Goal: Navigation & Orientation: Find specific page/section

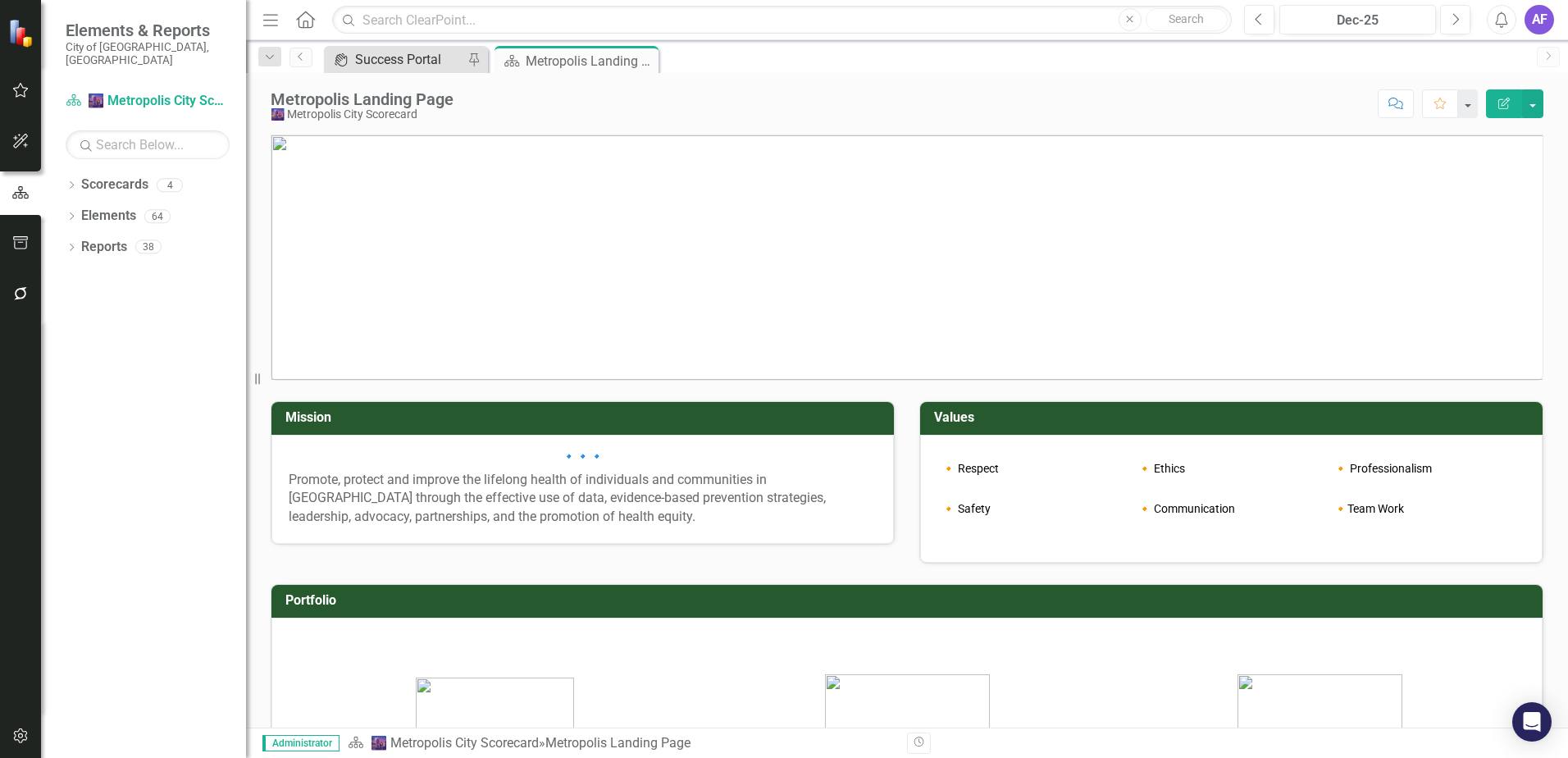
click at [394, 59] on div "Success Portal" at bounding box center [409, 59] width 109 height 21
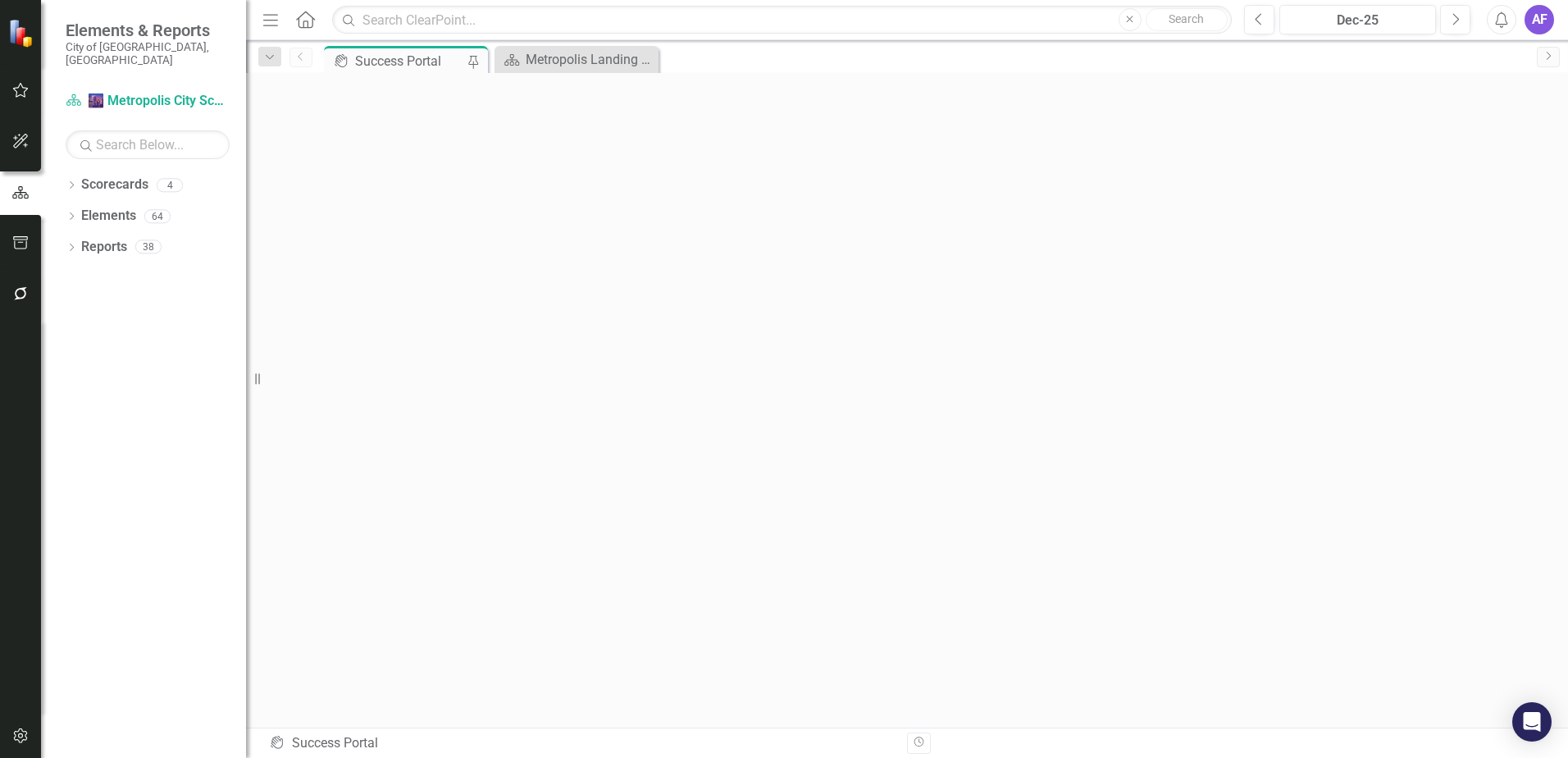
click at [1539, 27] on div "AF" at bounding box center [1540, 20] width 29 height 29
click at [13, 140] on icon "button" at bounding box center [22, 141] width 18 height 13
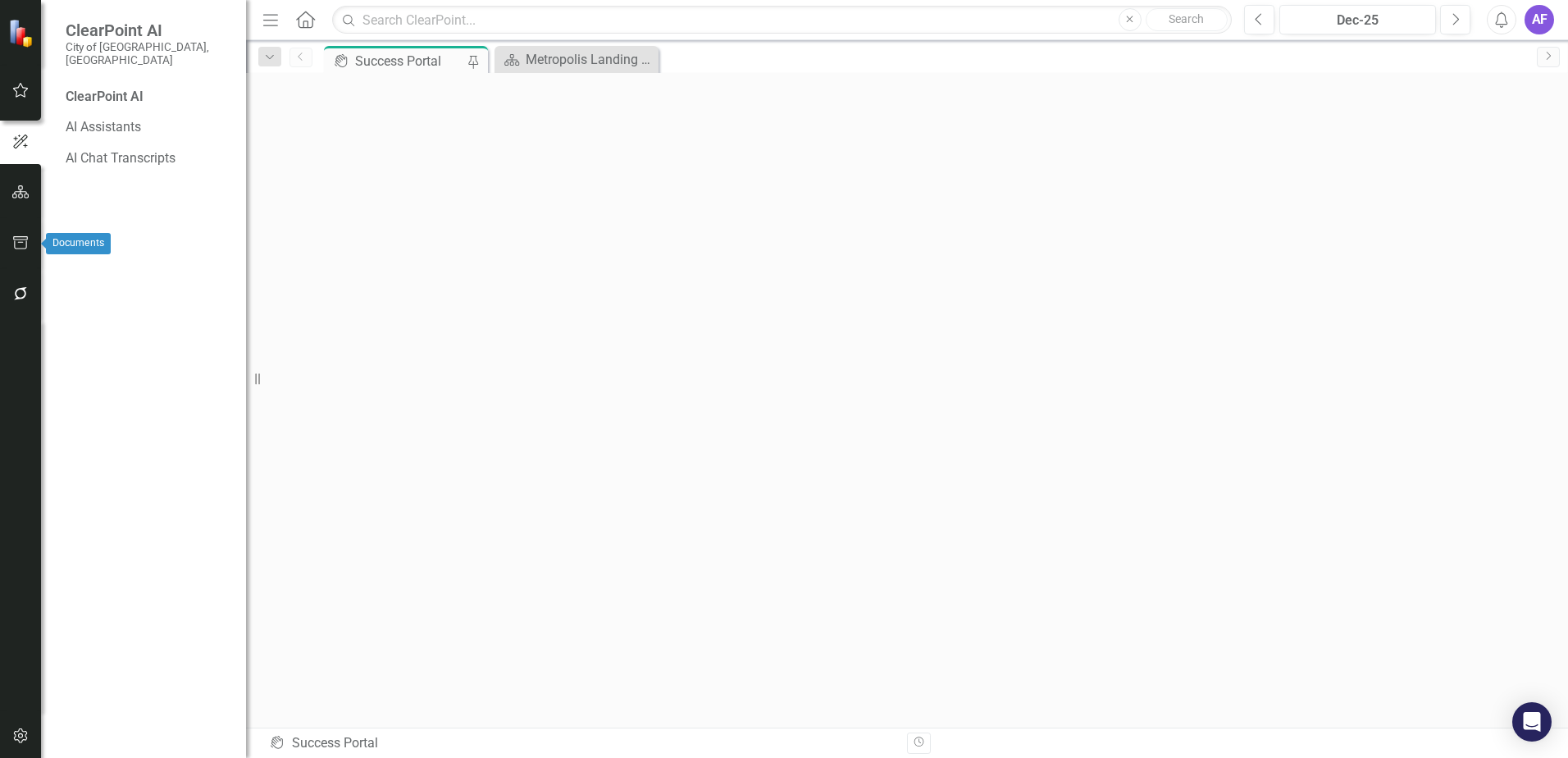
click at [16, 242] on icon "button" at bounding box center [22, 243] width 18 height 13
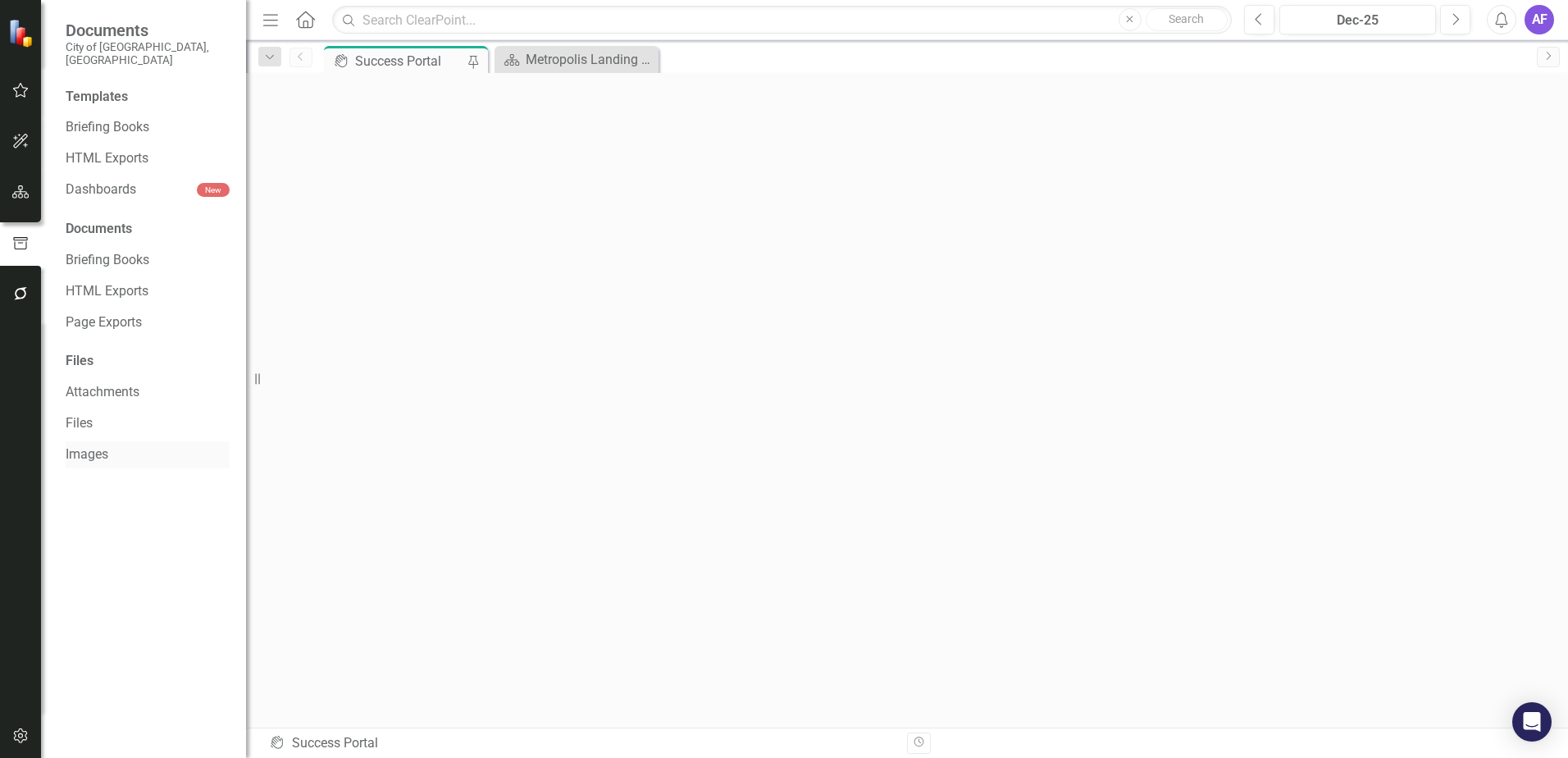
click at [83, 445] on link "Images" at bounding box center [148, 454] width 164 height 19
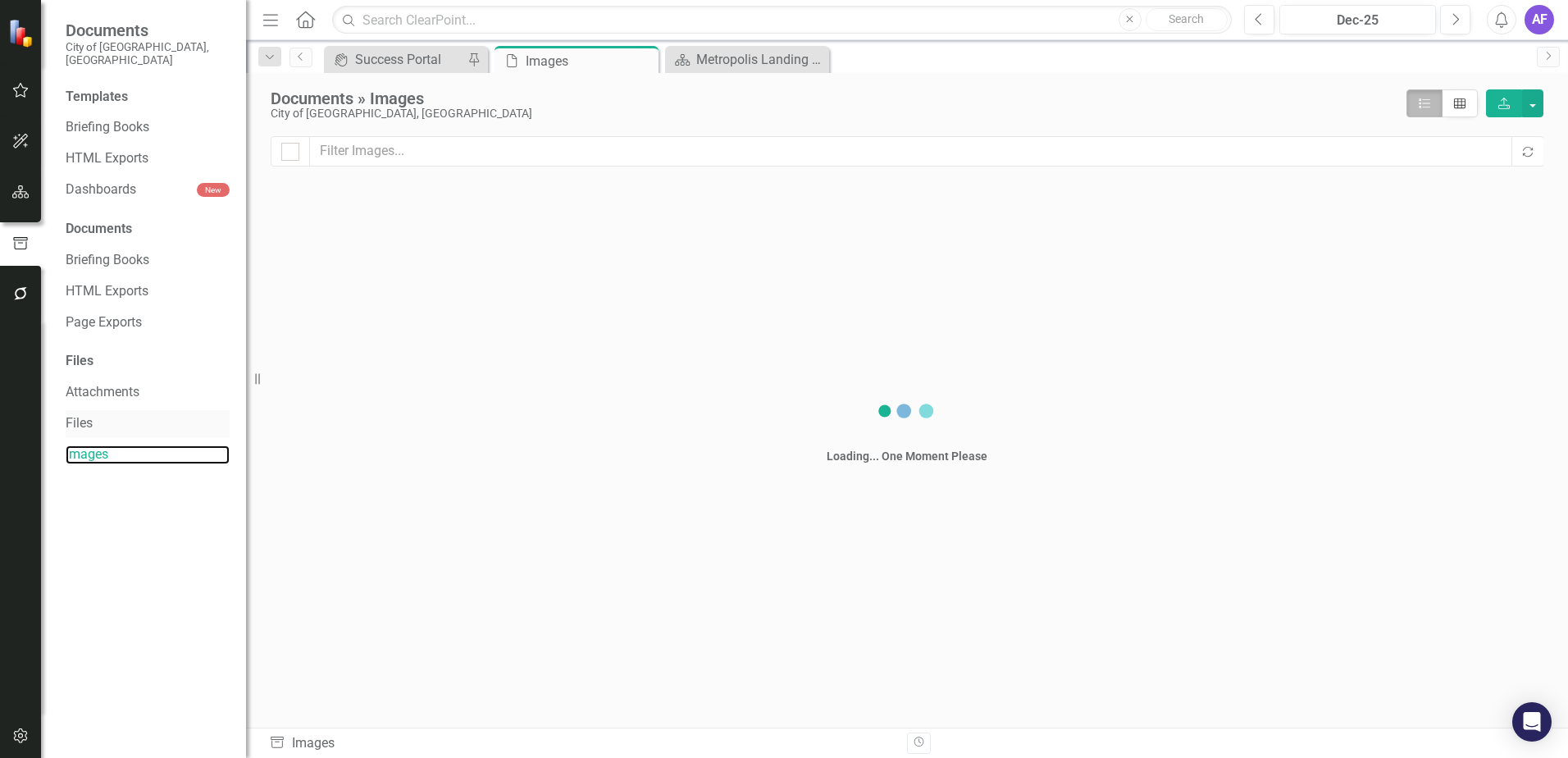
checkbox input "false"
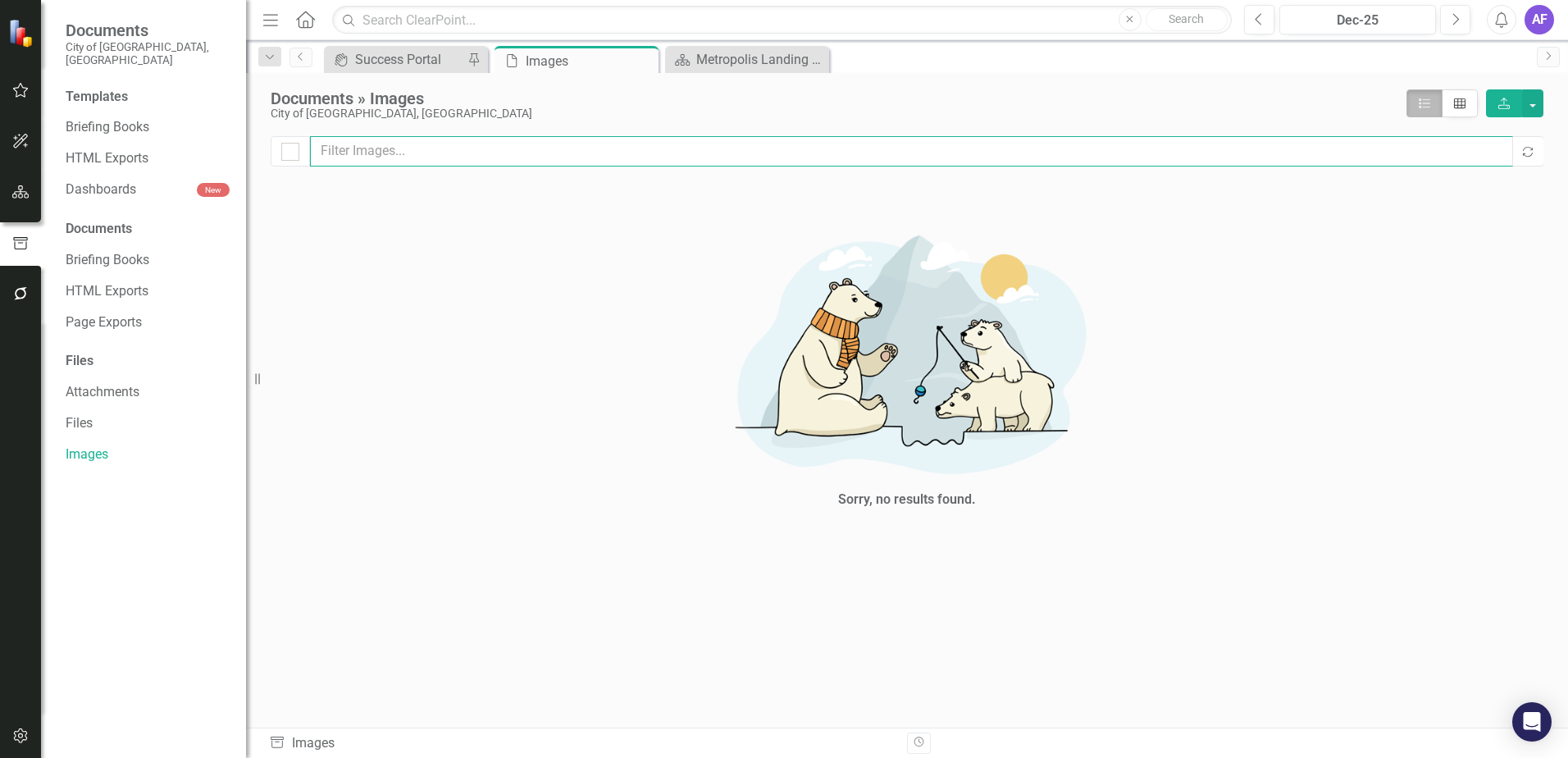
click at [348, 152] on input "text" at bounding box center [912, 151] width 1203 height 30
click at [296, 254] on div "Sorry, no results found." at bounding box center [907, 366] width 1273 height 359
click at [25, 93] on icon "button" at bounding box center [22, 90] width 18 height 13
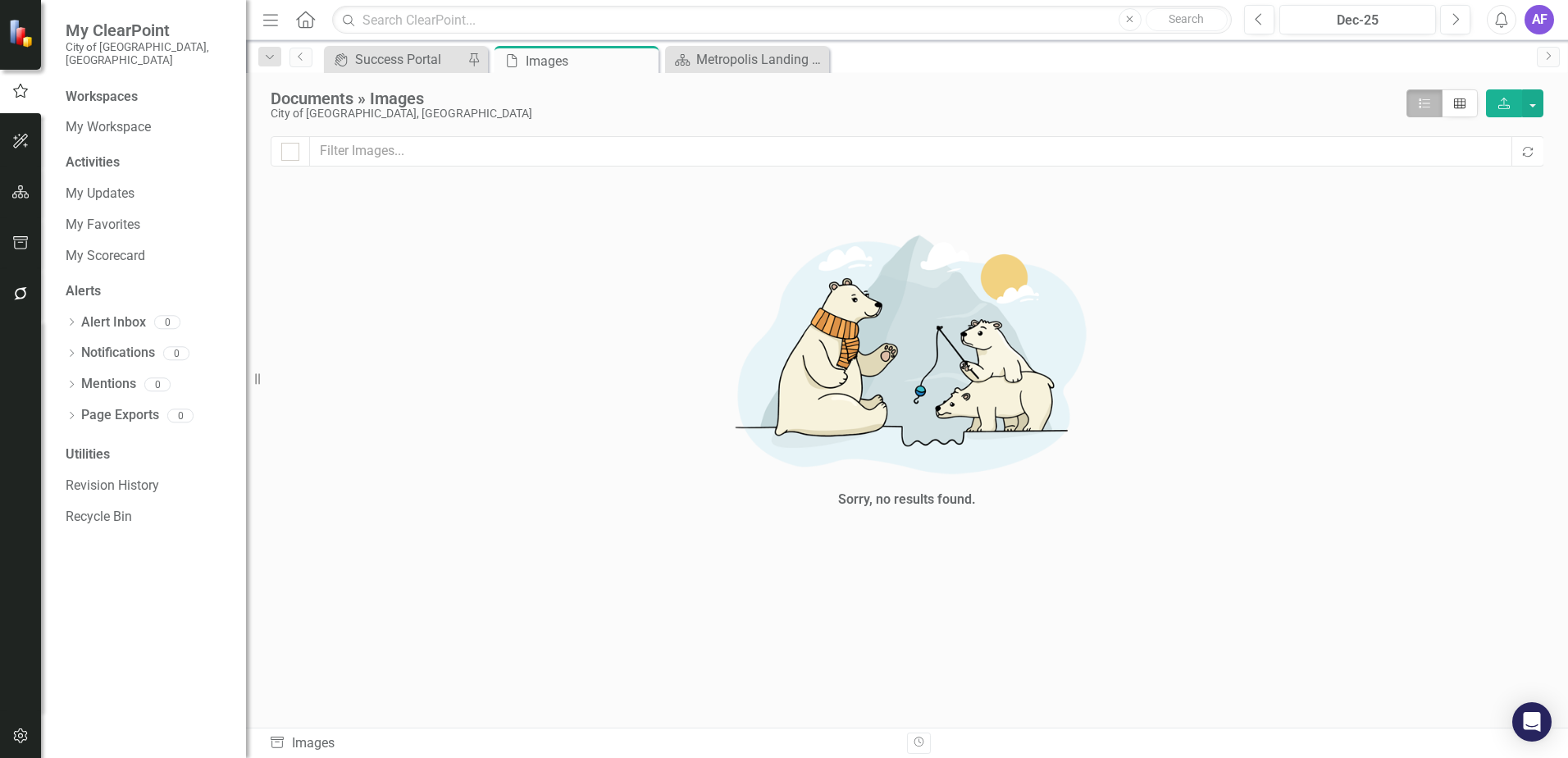
click at [83, 445] on div "Utilities" at bounding box center [148, 454] width 164 height 19
click at [26, 735] on icon "button" at bounding box center [22, 735] width 18 height 13
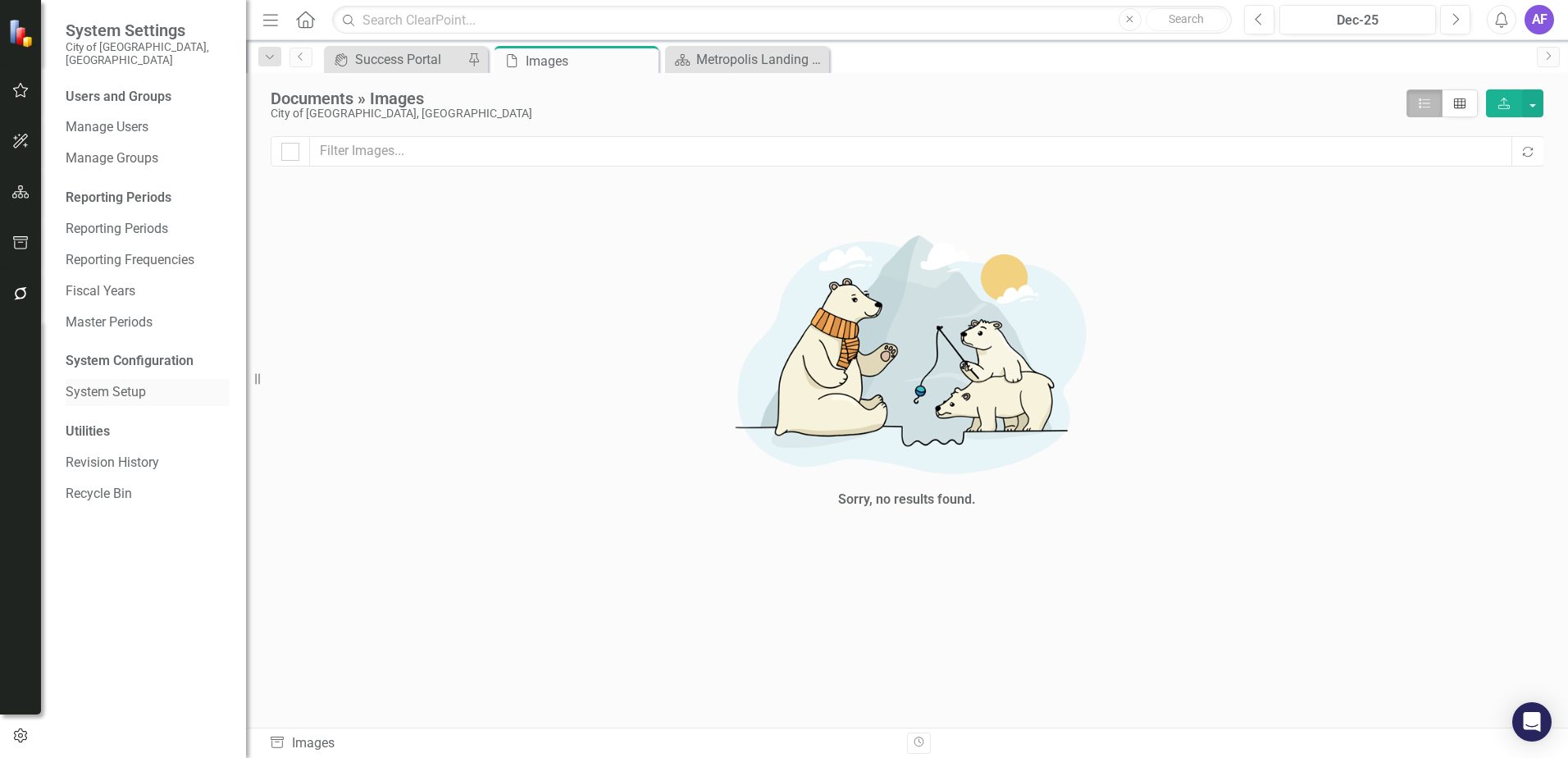
click at [130, 383] on link "System Setup" at bounding box center [148, 392] width 164 height 19
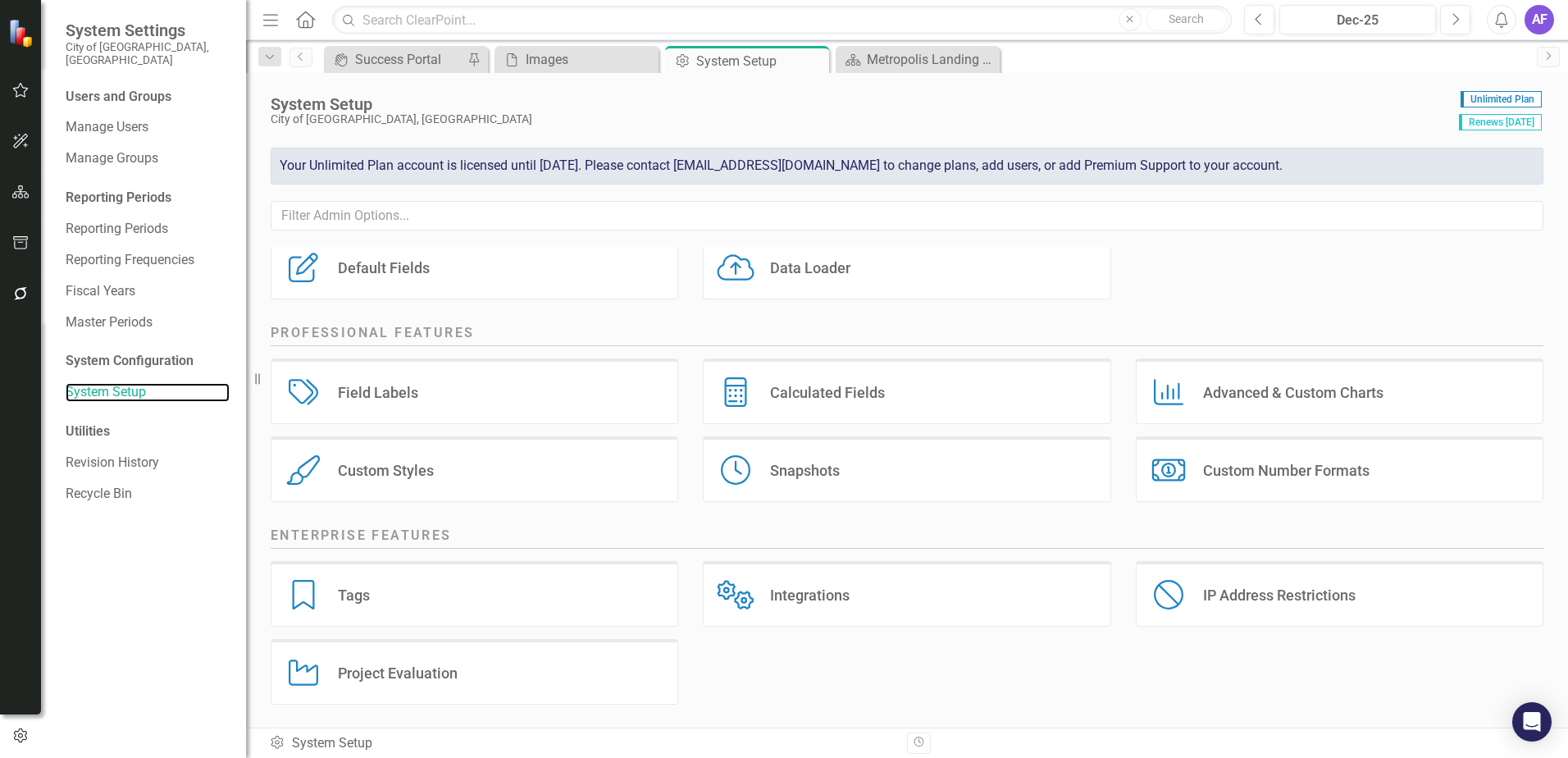
scroll to position [211, 0]
click at [460, 467] on div "Custom Styles Custom Styles" at bounding box center [474, 467] width 408 height 66
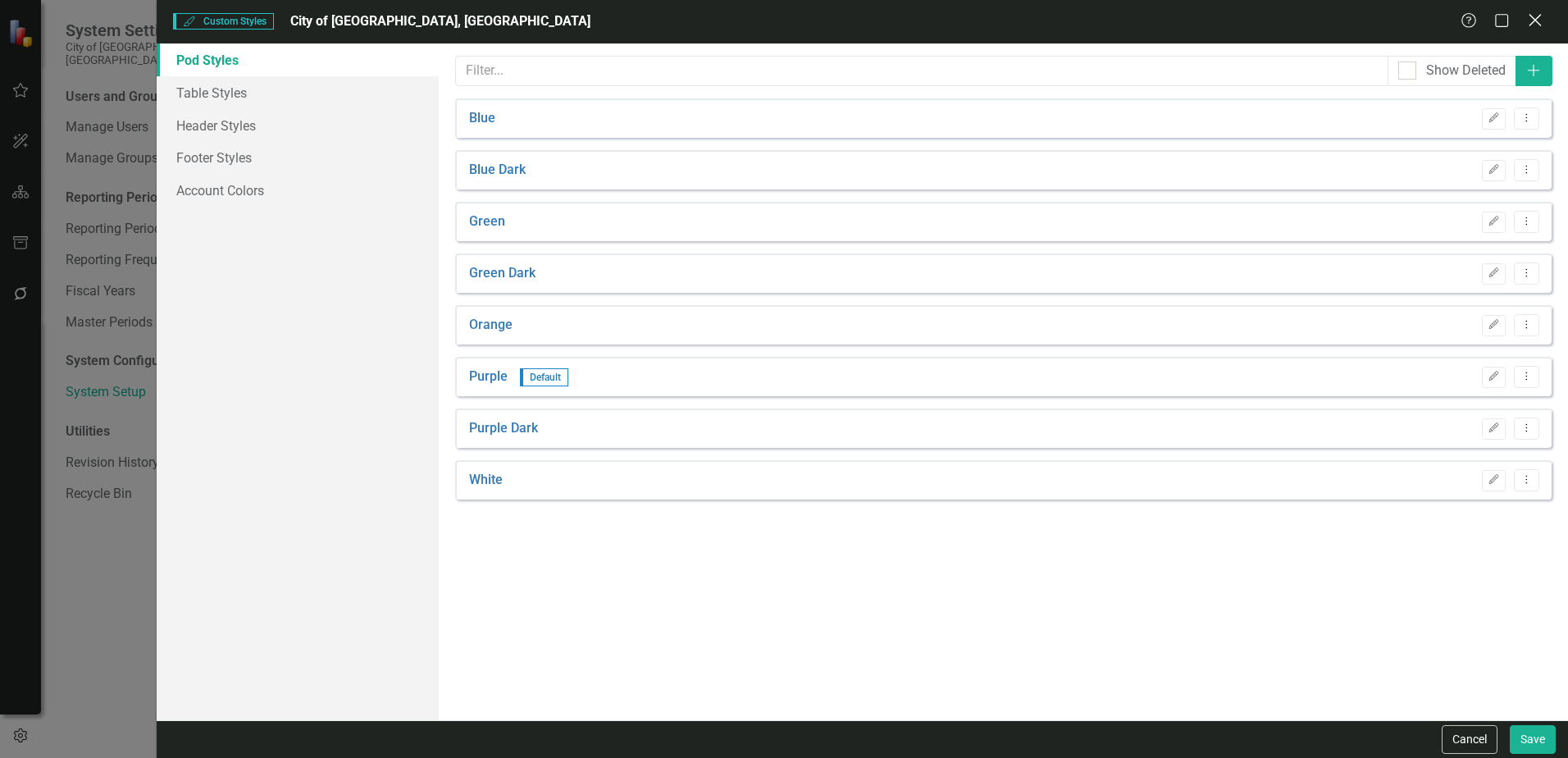
click at [1534, 18] on icon at bounding box center [1535, 20] width 13 height 13
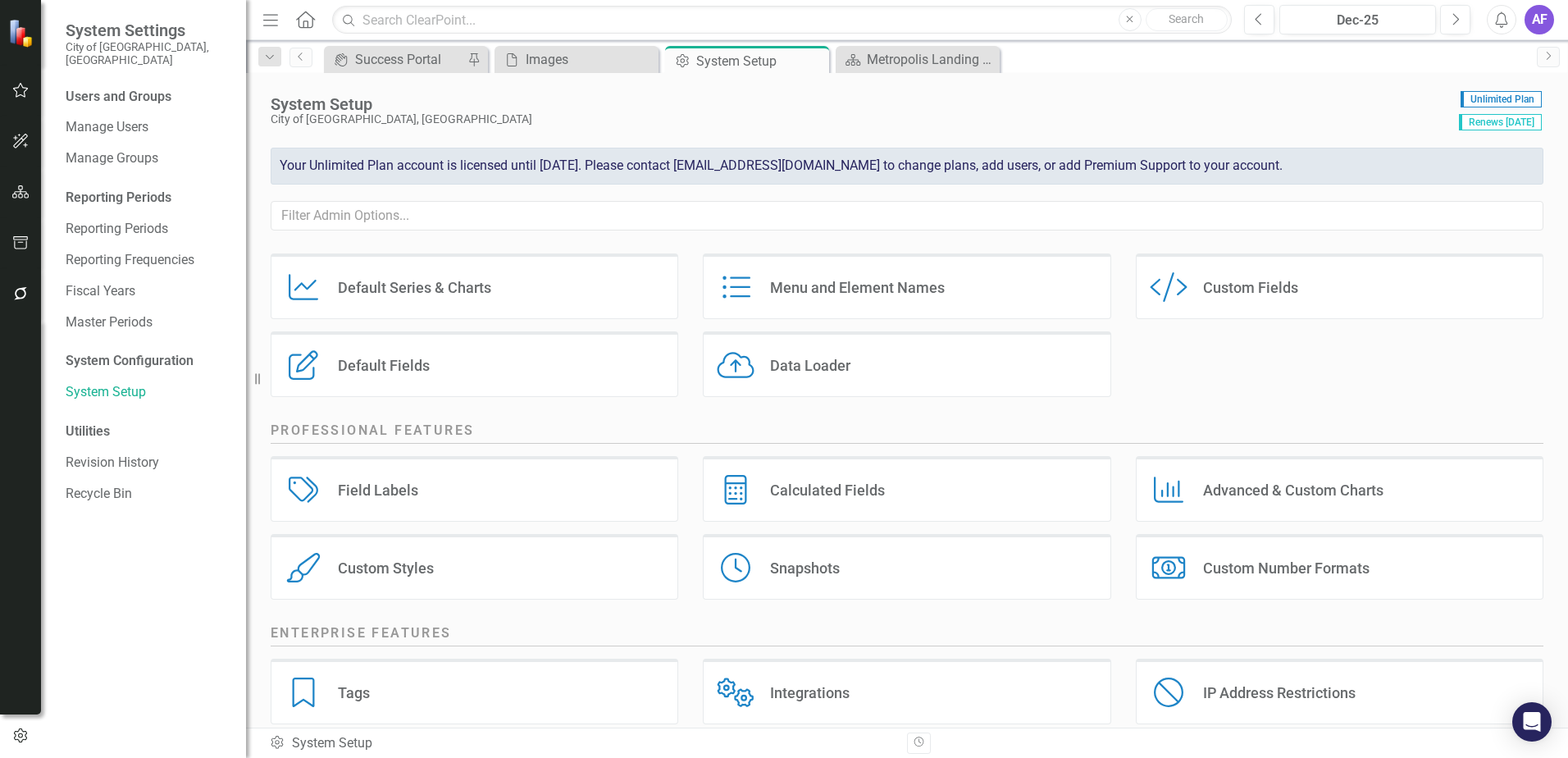
scroll to position [0, 0]
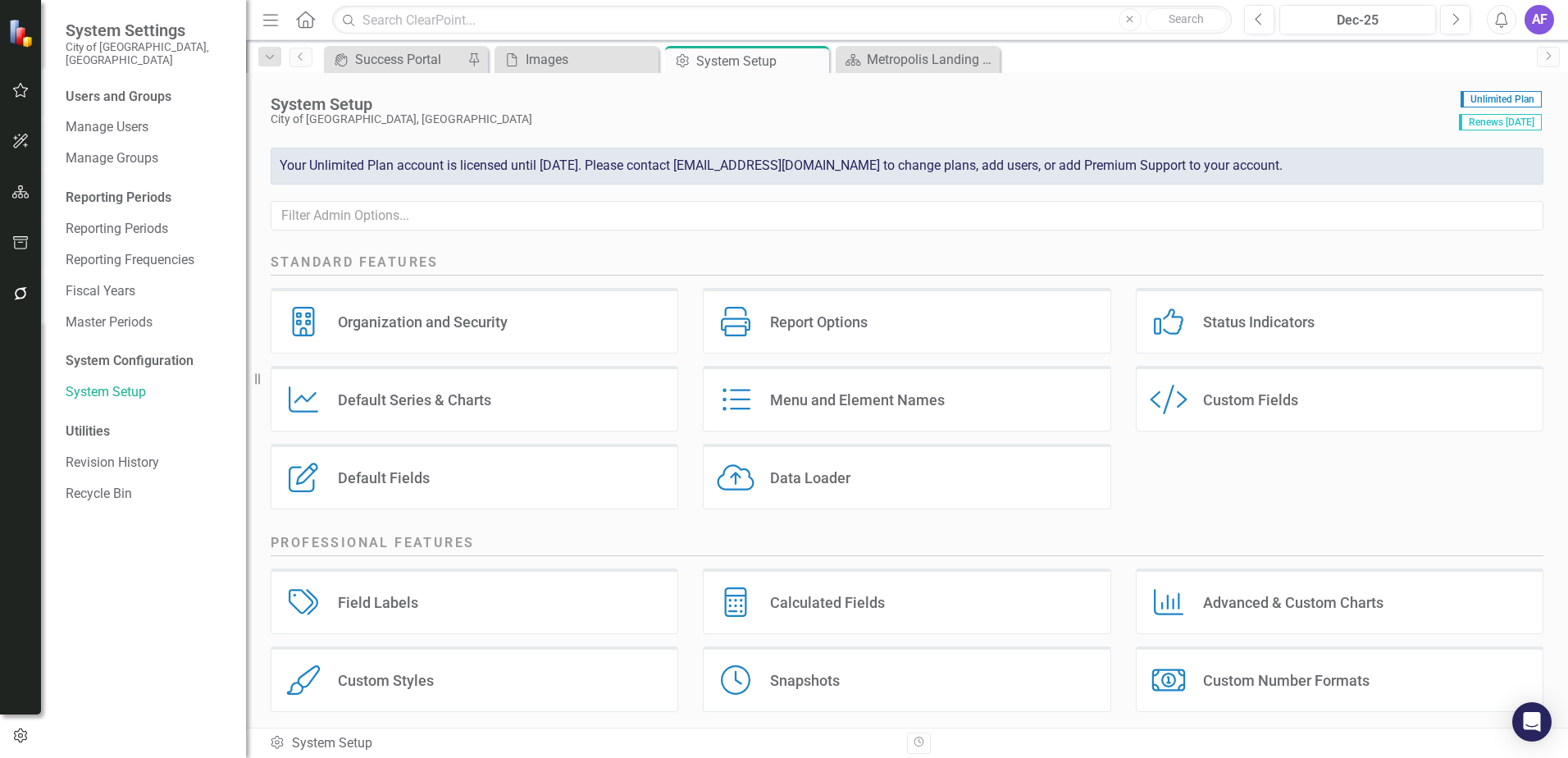
click at [317, 328] on icon "Organization and Security" at bounding box center [303, 322] width 38 height 29
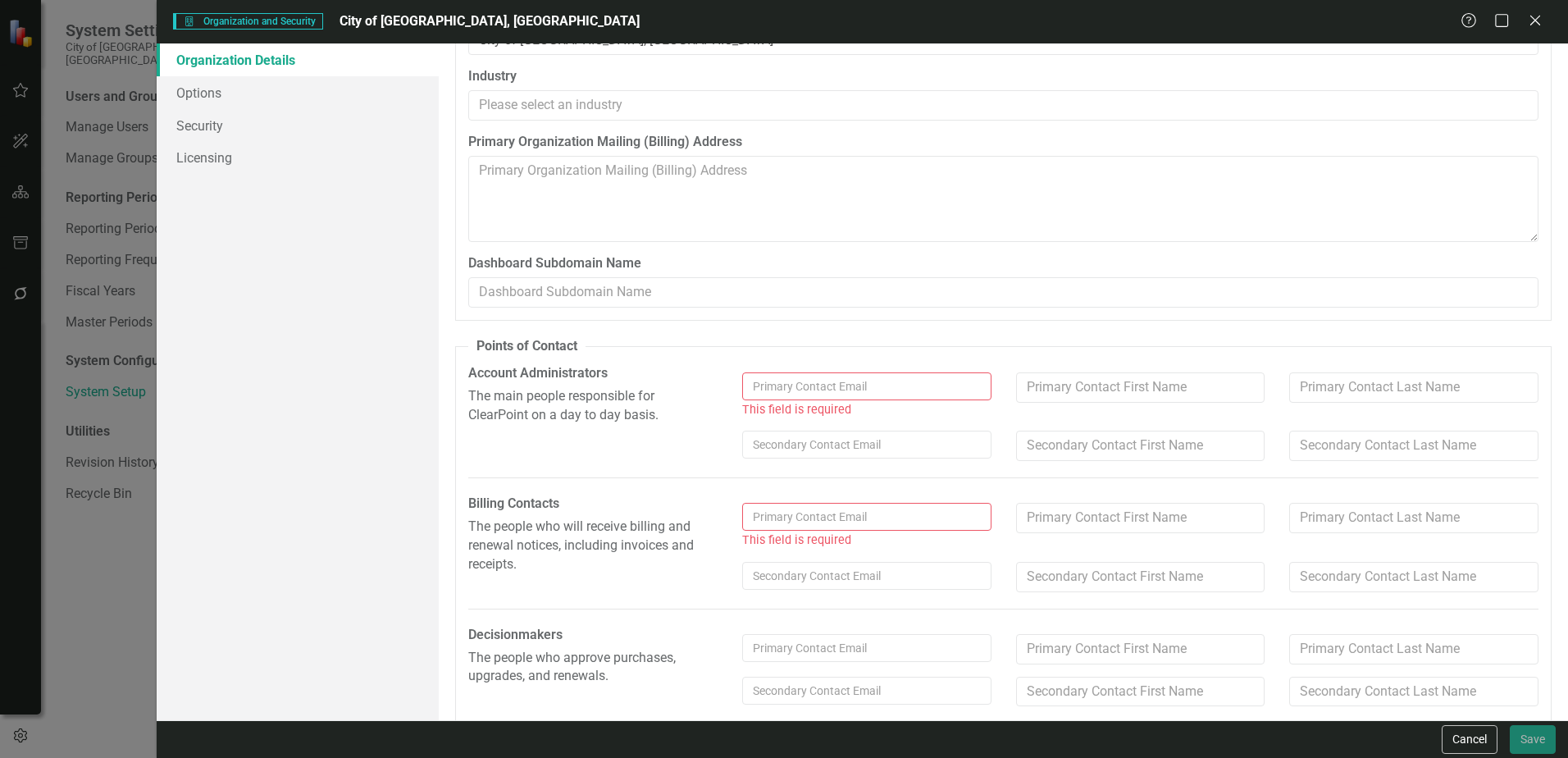
scroll to position [206, 0]
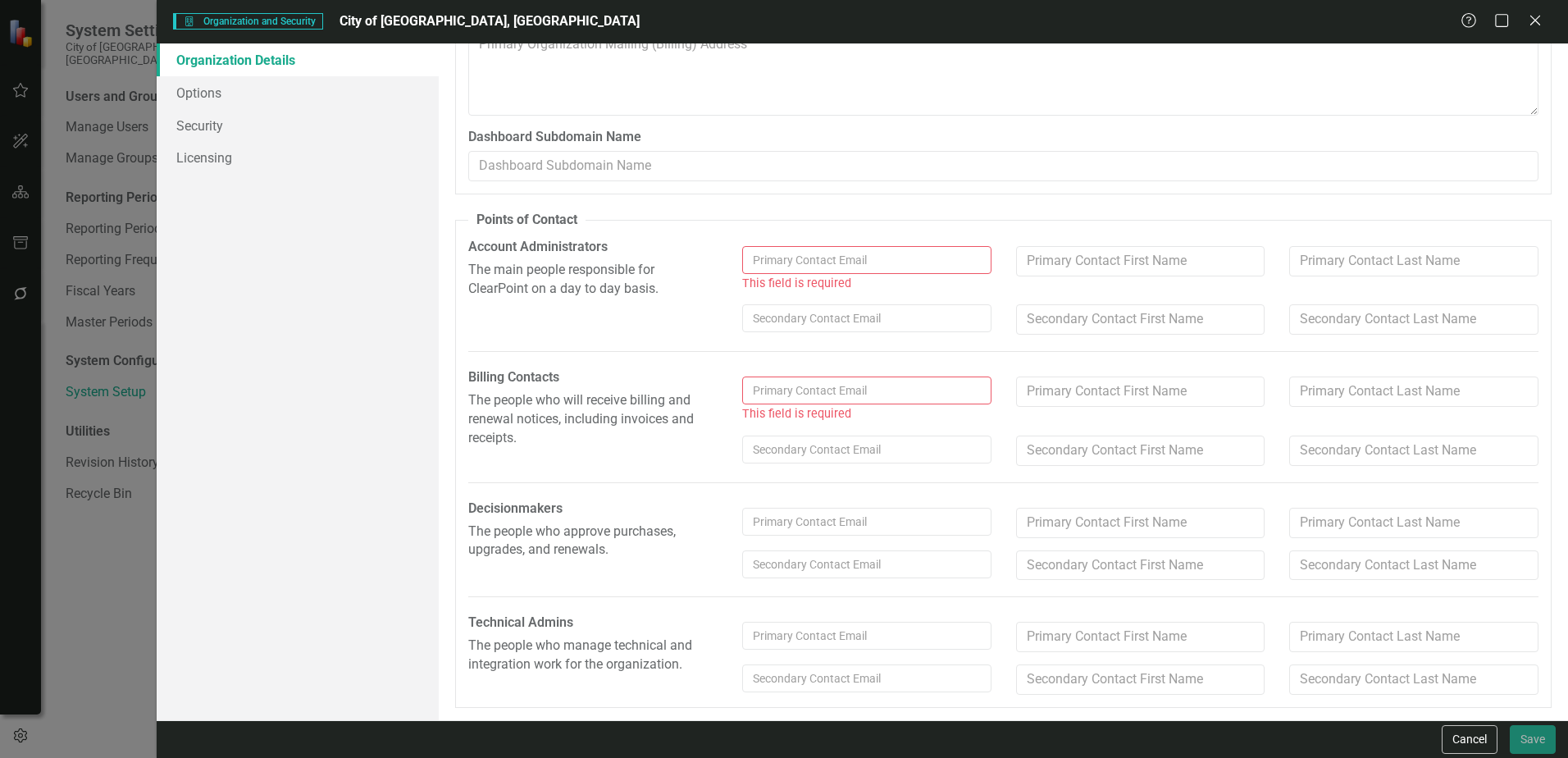
drag, startPoint x: 1538, startPoint y: 20, endPoint x: 192, endPoint y: 279, distance: 1370.7
click at [192, 279] on form "Organization and Security Organization and Security City of Homestead, [GEOGRAP…" at bounding box center [862, 379] width 1411 height 758
click at [209, 93] on link "Options" at bounding box center [297, 93] width 282 height 33
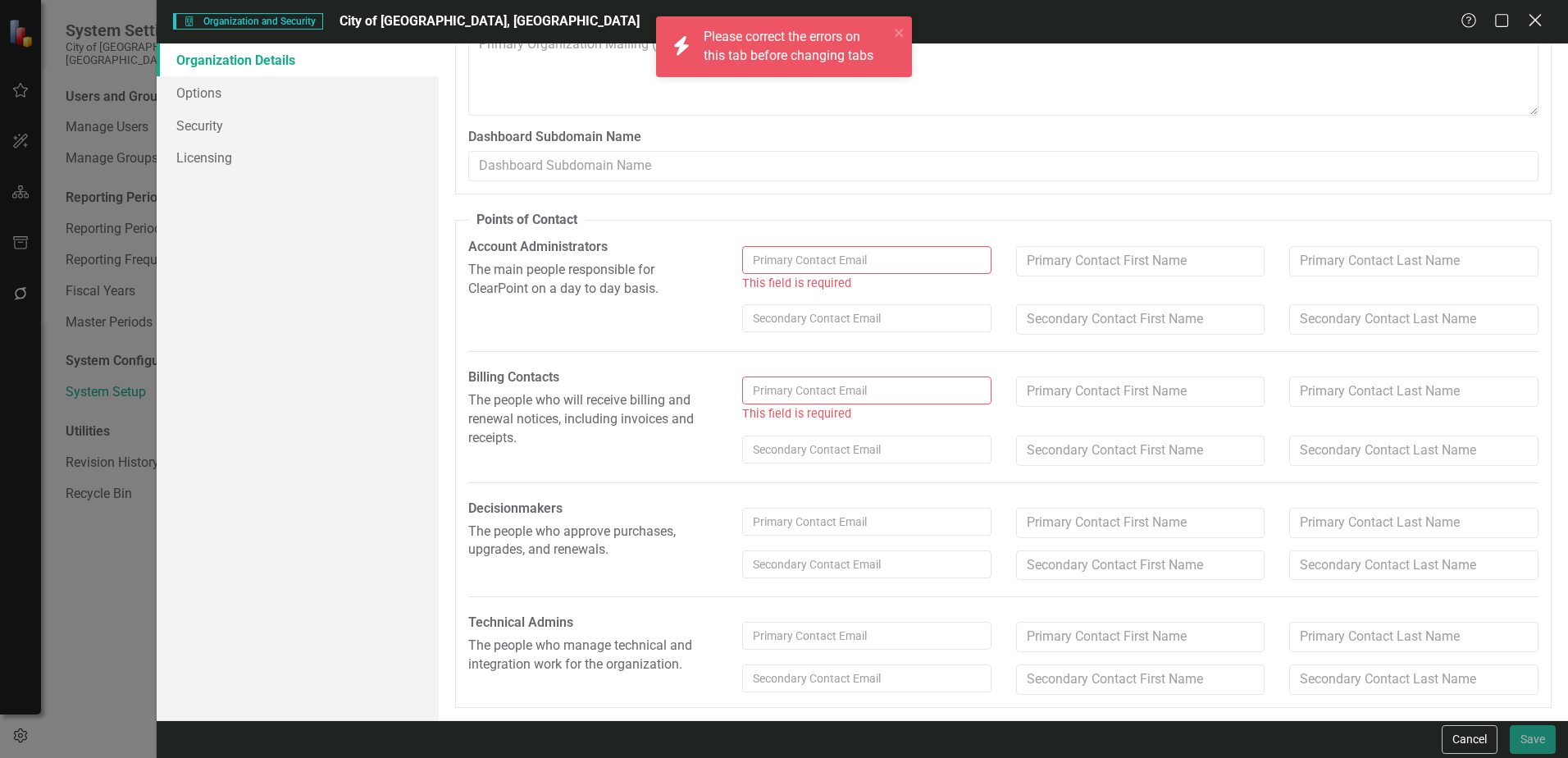
click at [1538, 22] on icon at bounding box center [1535, 20] width 13 height 13
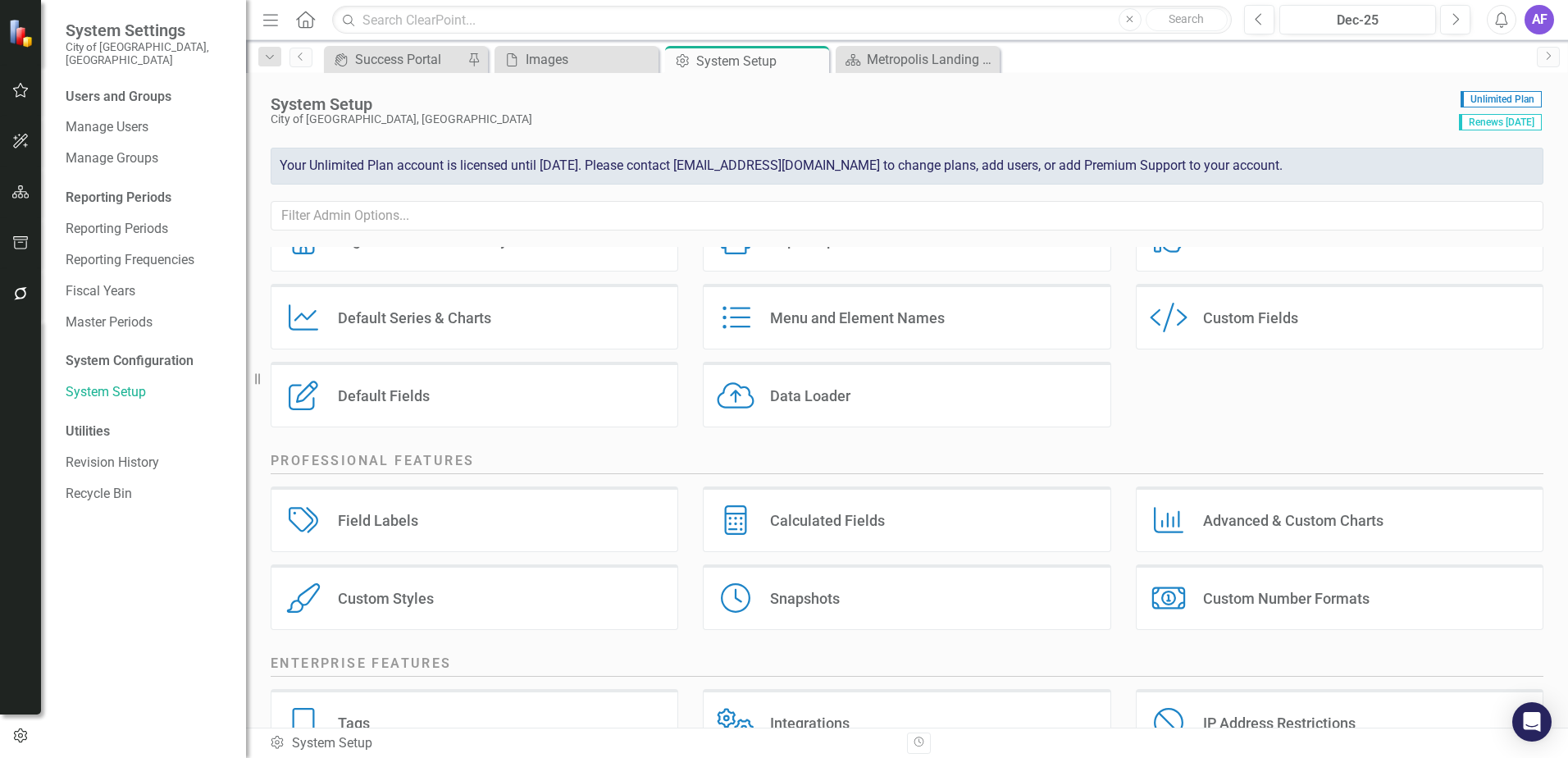
scroll to position [0, 0]
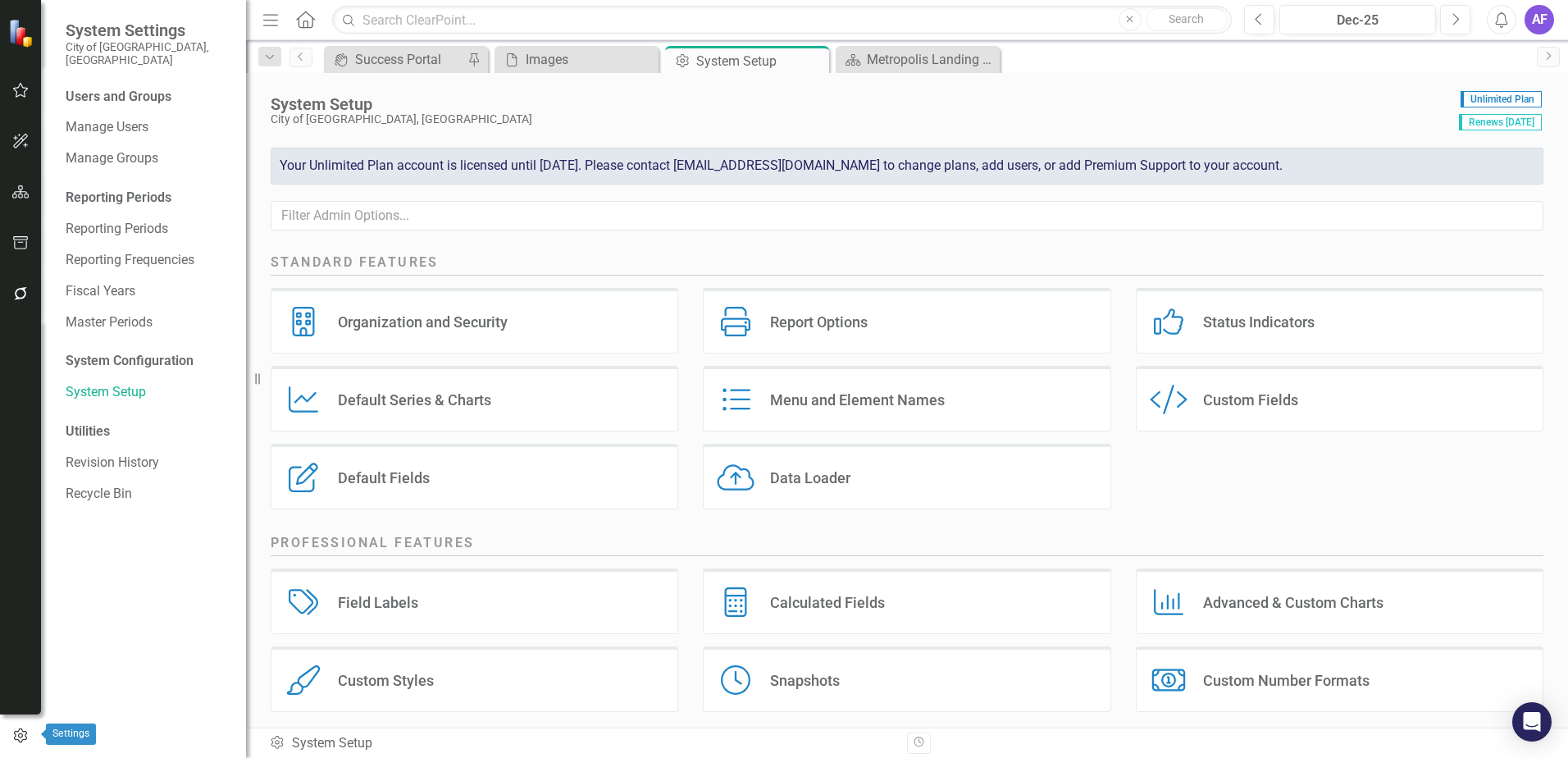
click at [23, 735] on icon "button" at bounding box center [21, 736] width 18 height 15
click at [18, 92] on icon "button" at bounding box center [22, 90] width 18 height 13
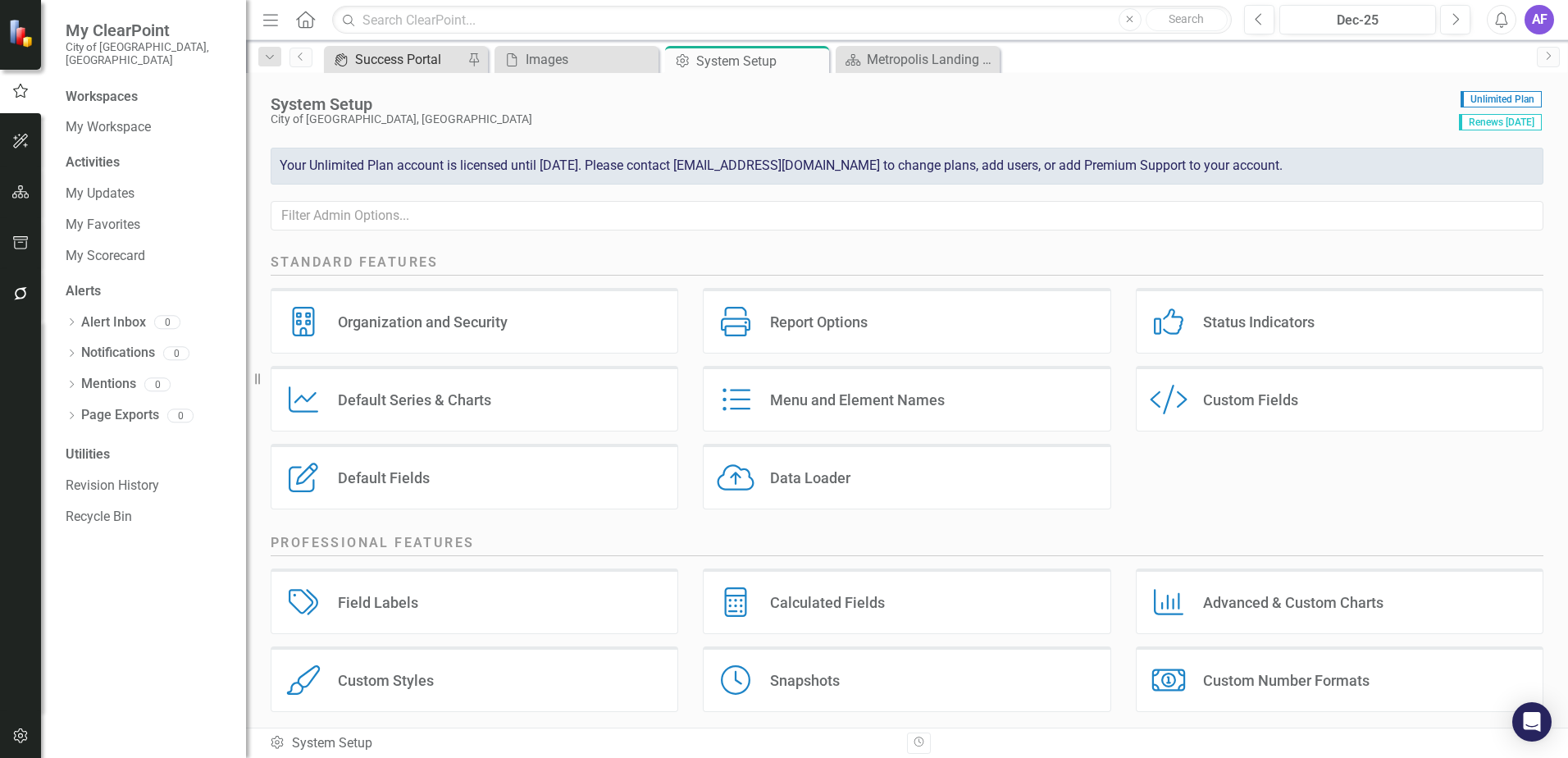
click at [401, 62] on div "Success Portal" at bounding box center [409, 59] width 109 height 21
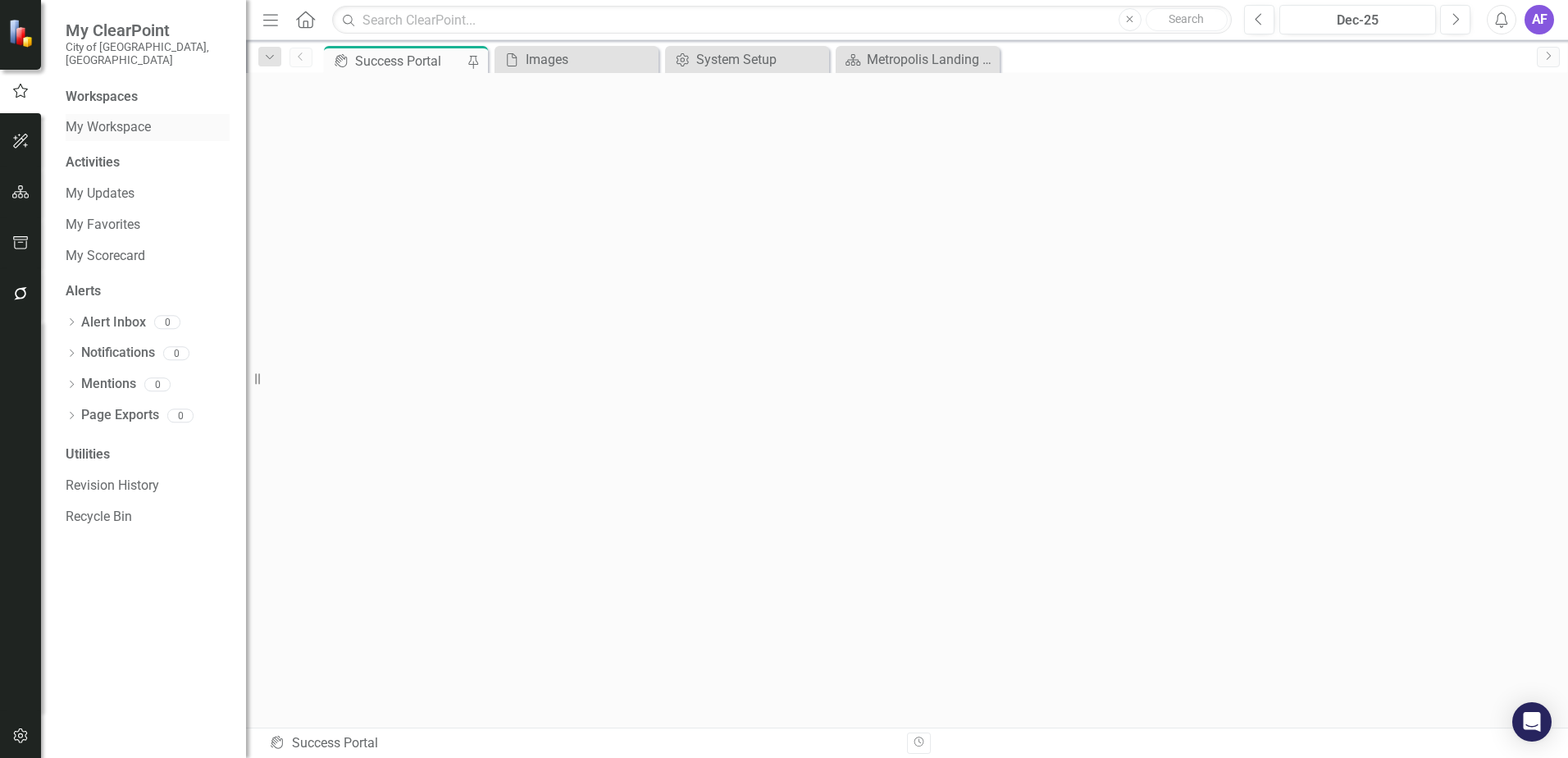
click at [151, 118] on link "My Workspace" at bounding box center [148, 127] width 164 height 19
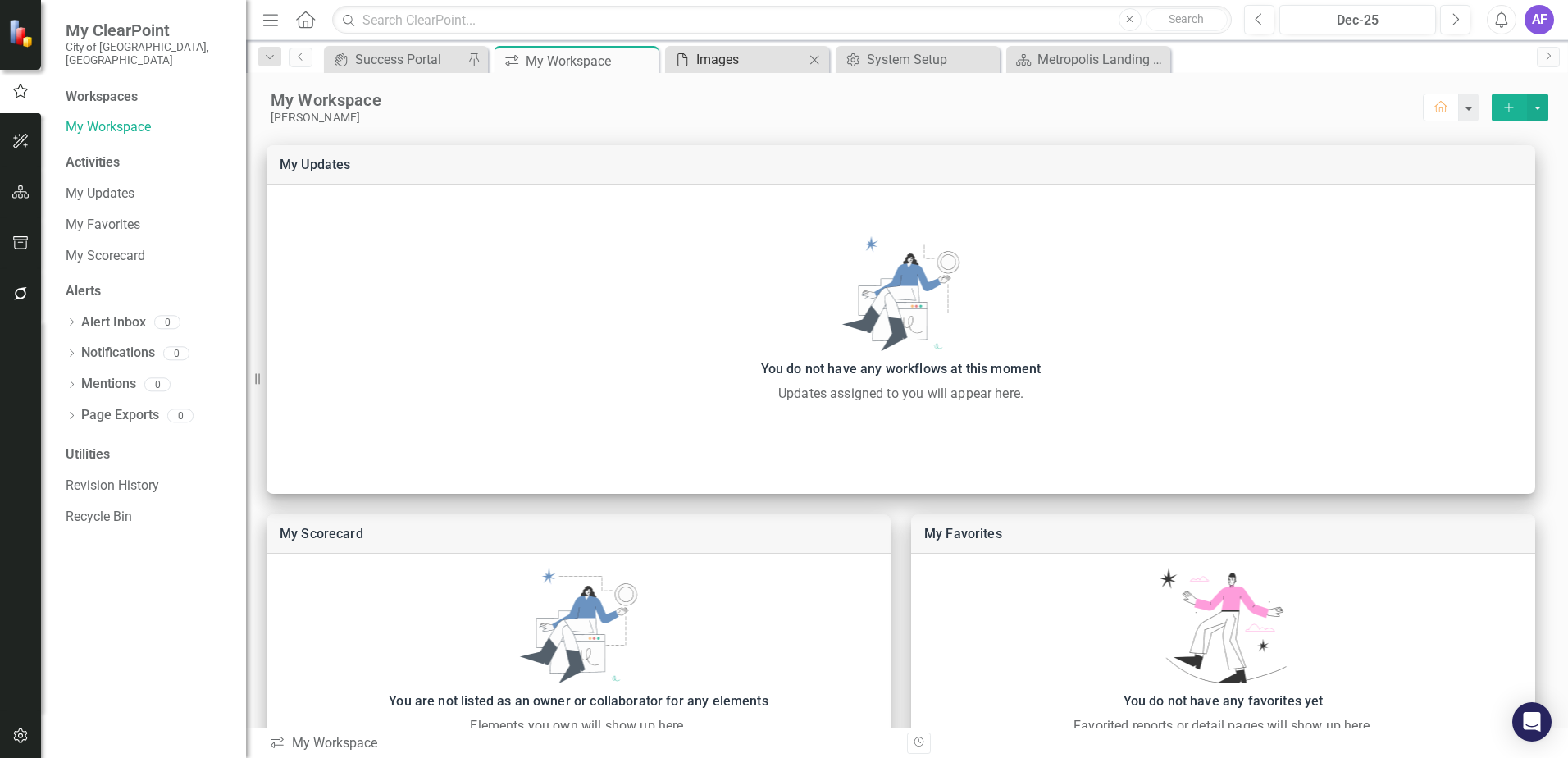
click at [724, 65] on div "Images" at bounding box center [750, 59] width 109 height 21
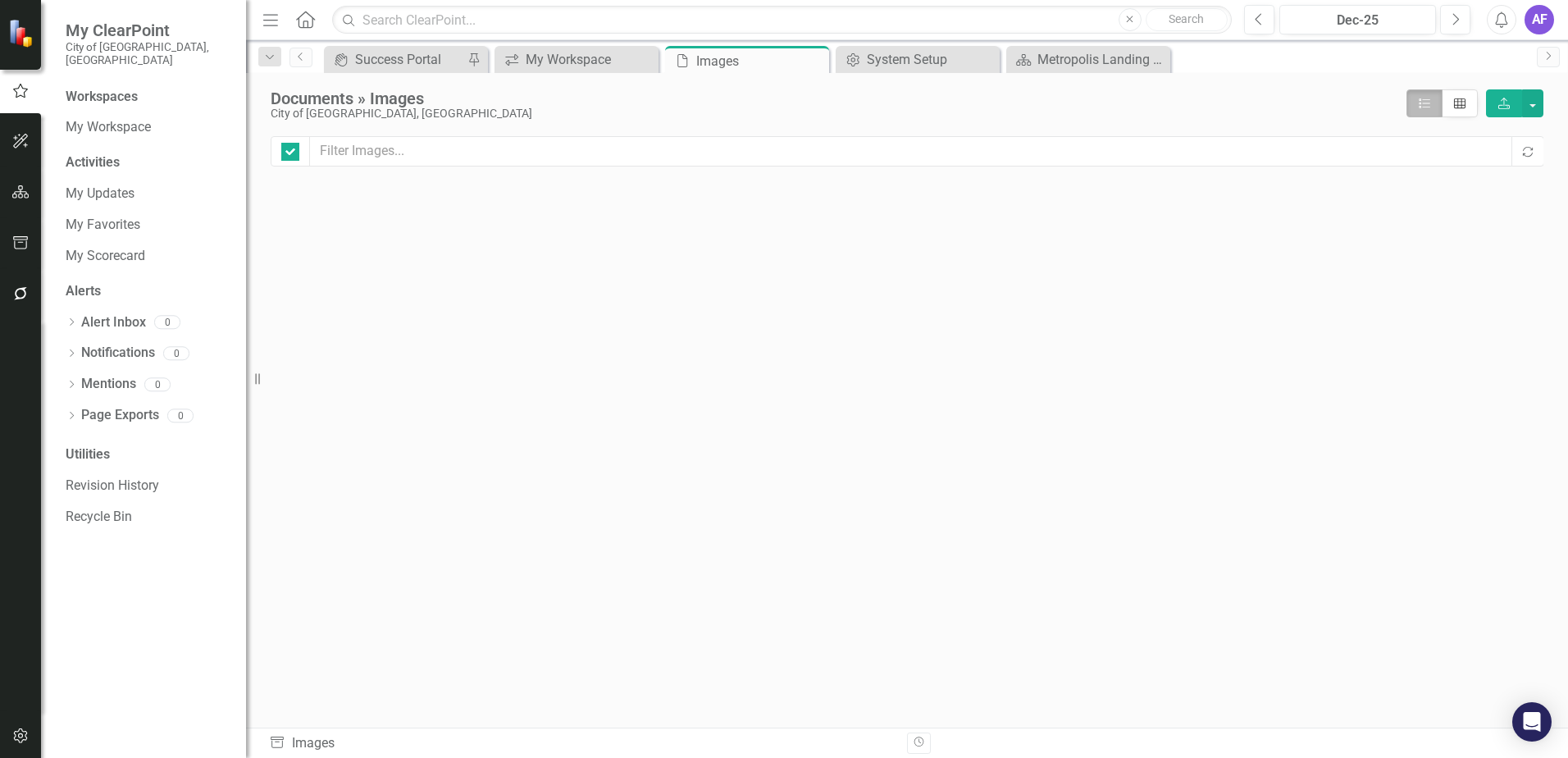
checkbox input "false"
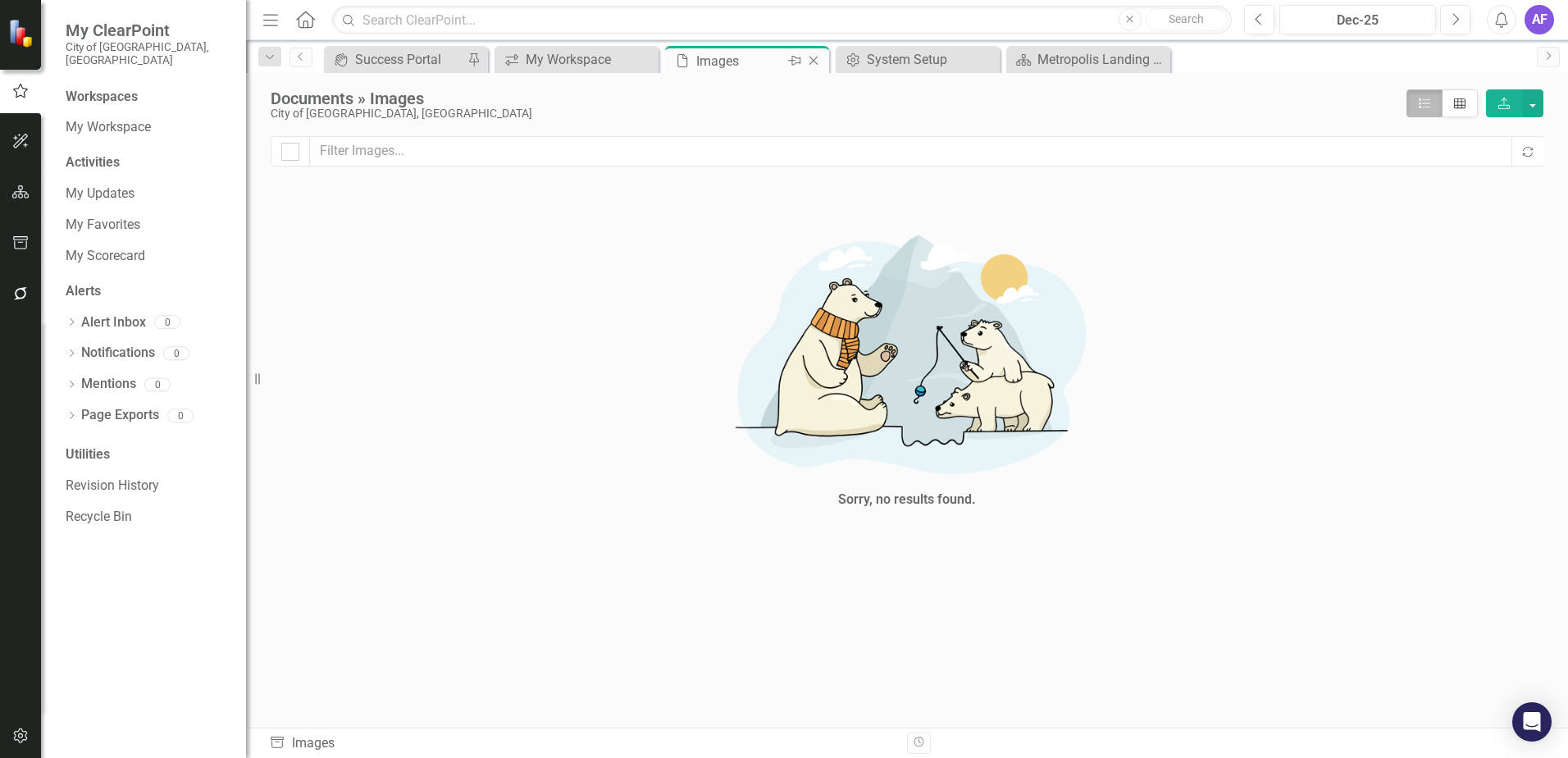
click at [815, 62] on icon at bounding box center [814, 61] width 9 height 9
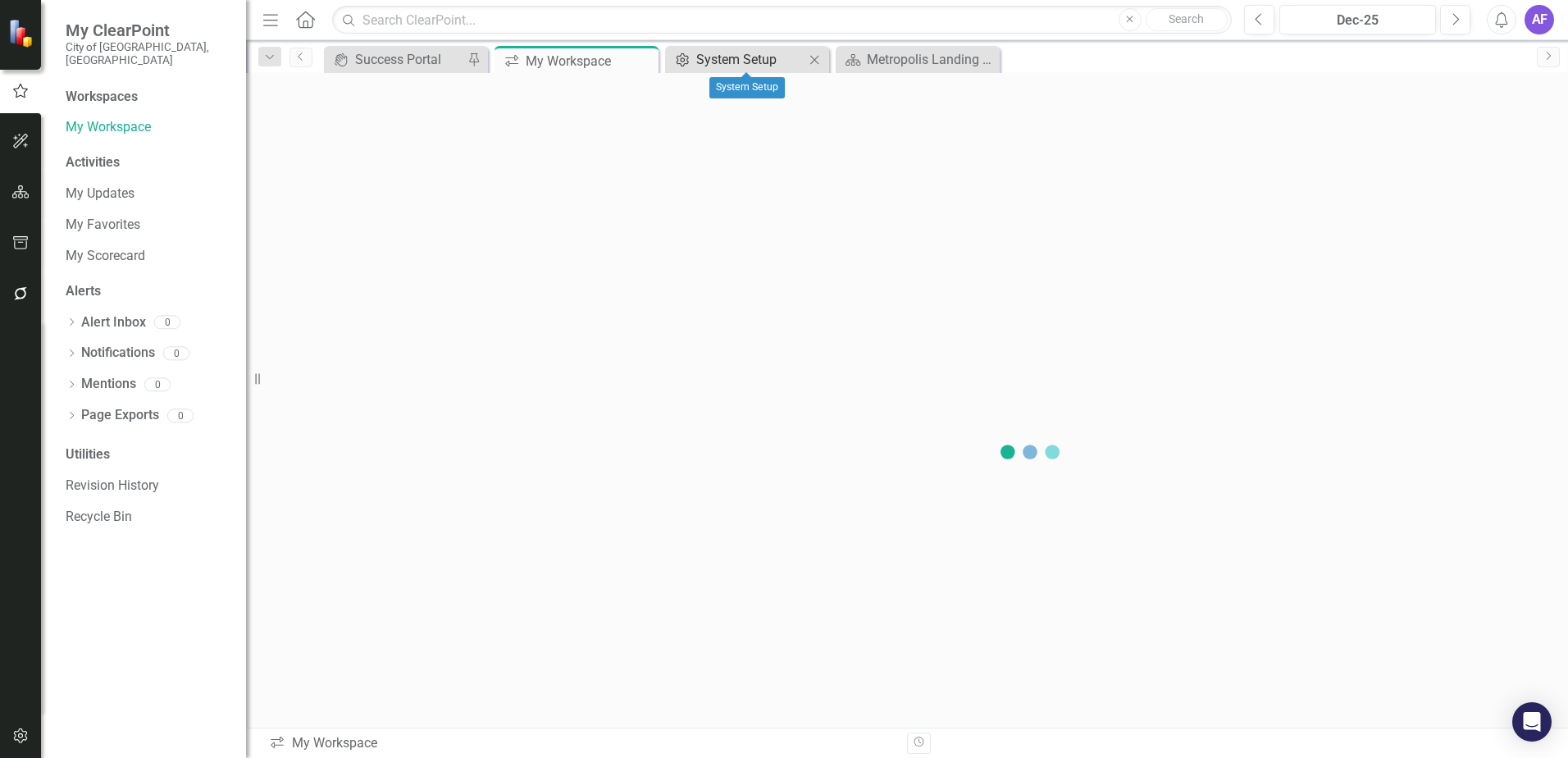
click at [755, 65] on div "System Setup" at bounding box center [750, 59] width 109 height 21
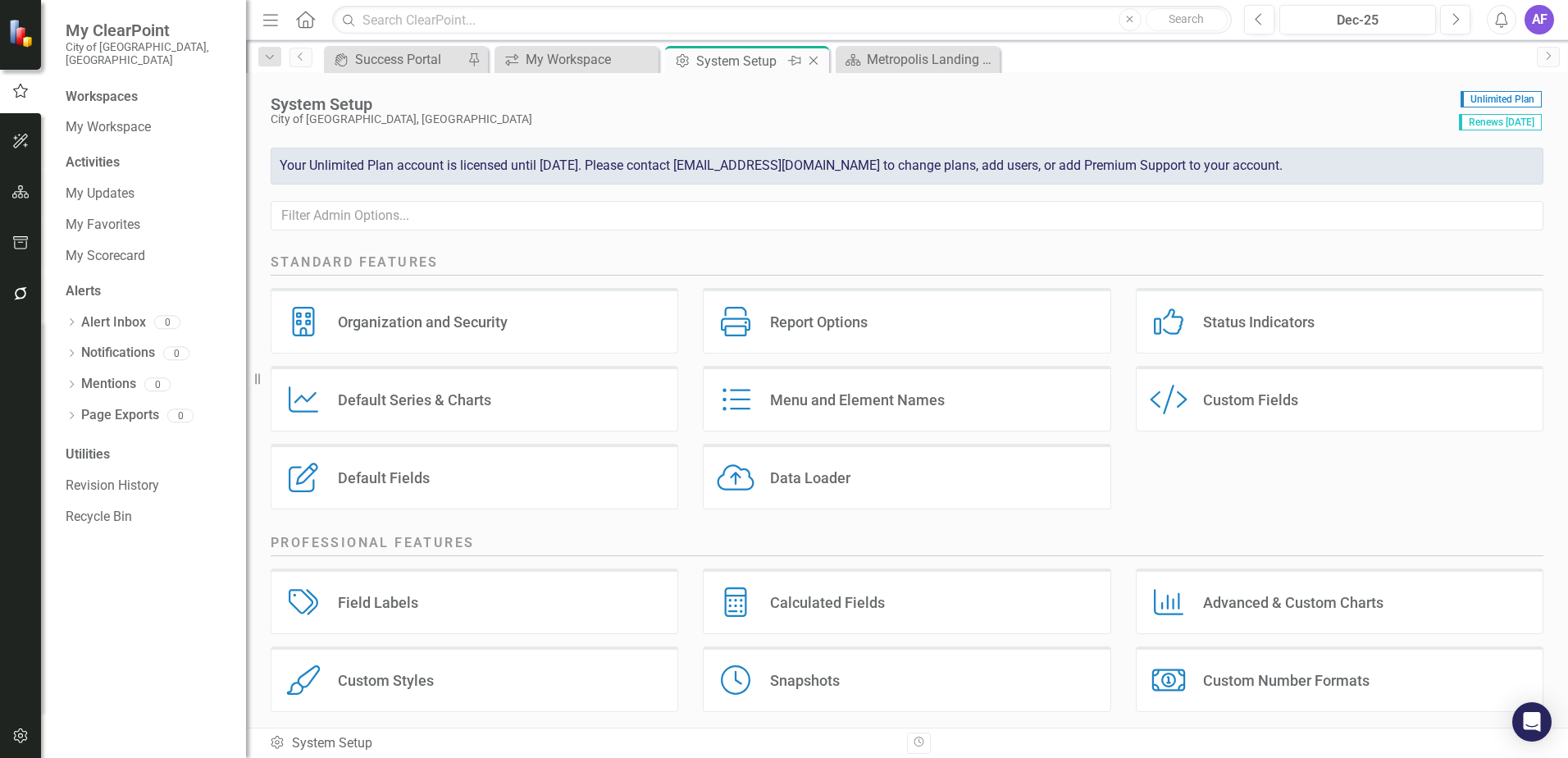
click at [810, 59] on icon "Close" at bounding box center [813, 60] width 17 height 13
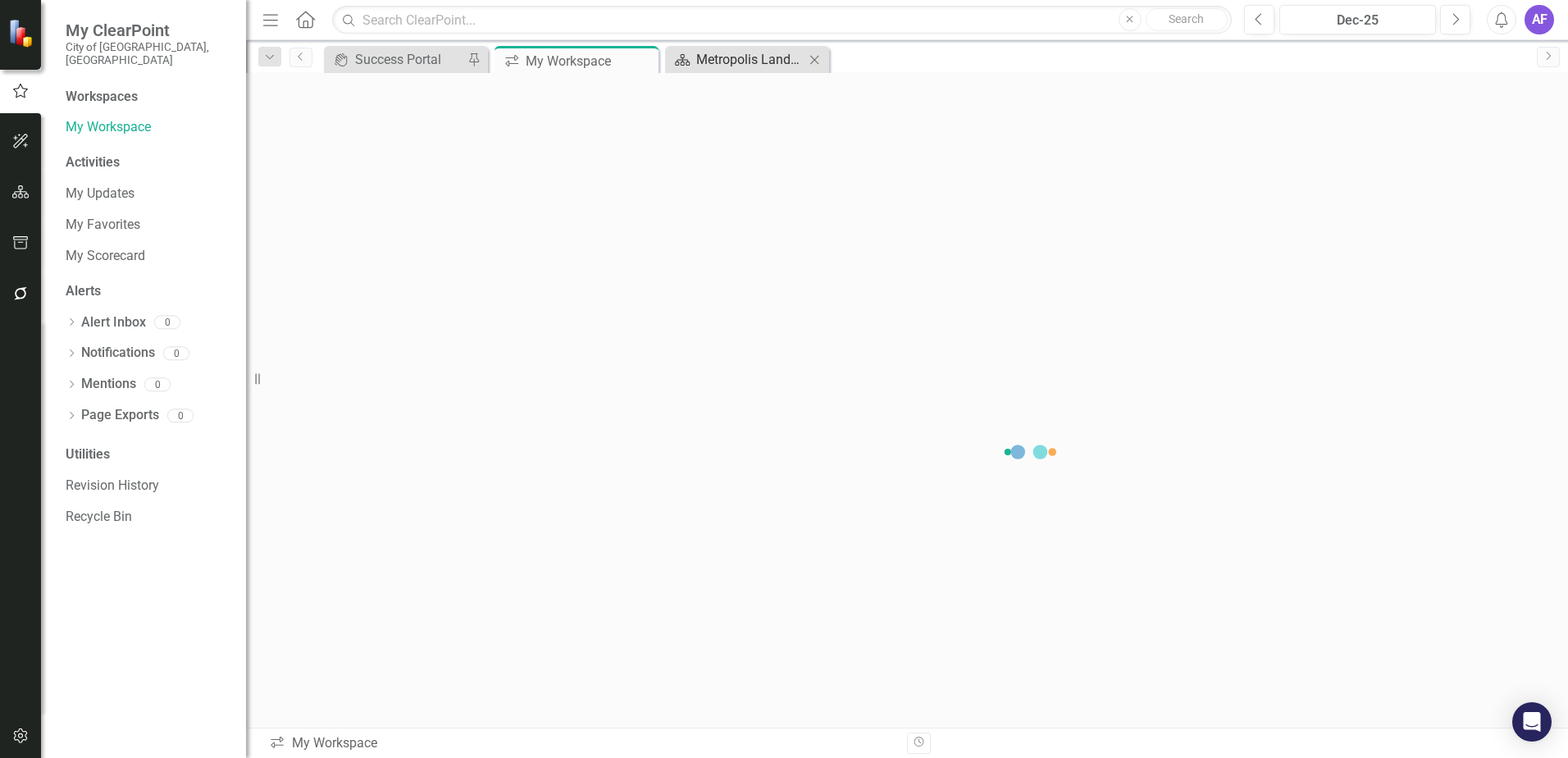
click at [712, 59] on div "Metropolis Landing Page" at bounding box center [750, 59] width 109 height 21
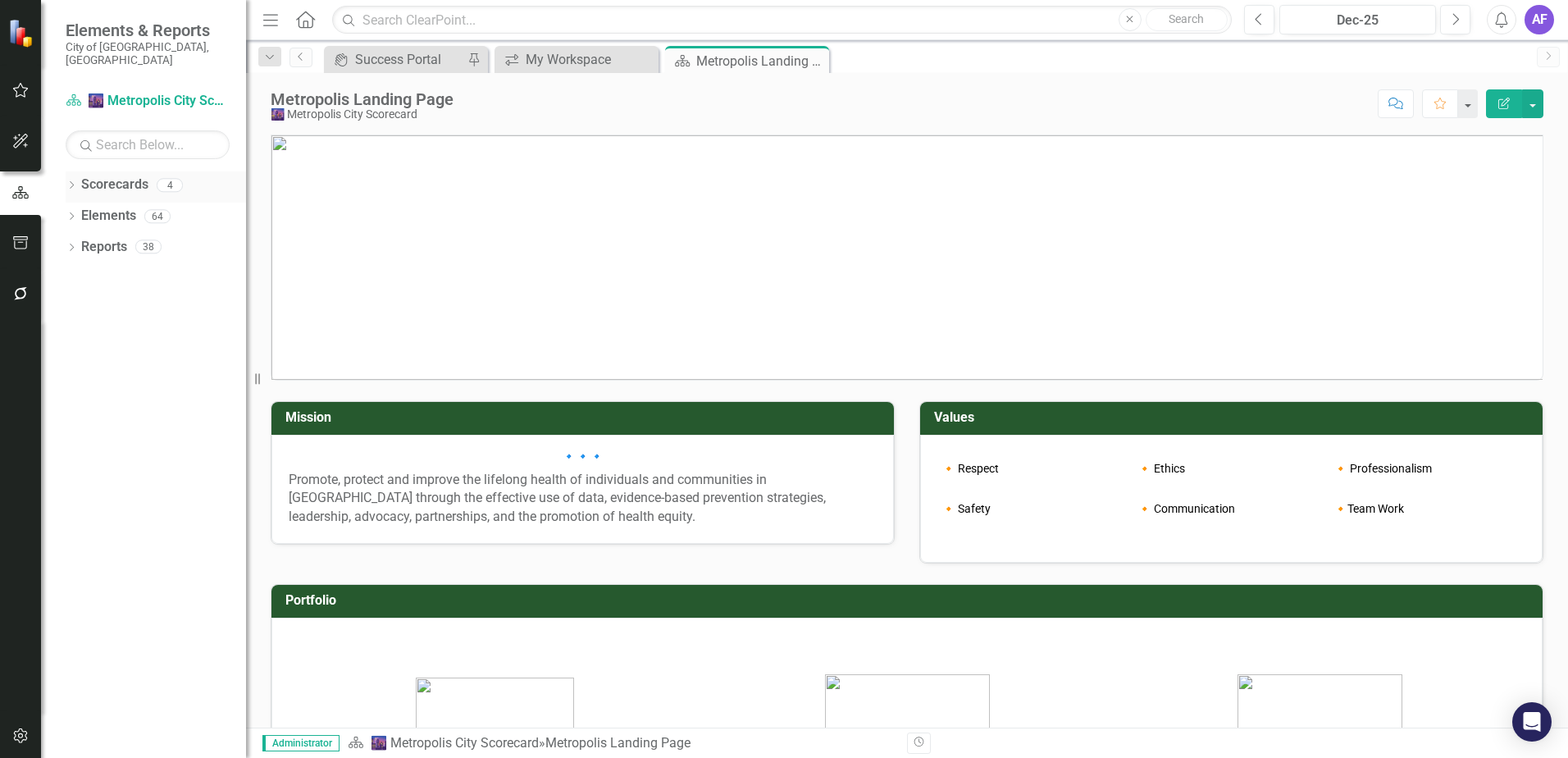
click at [72, 182] on icon "Dropdown" at bounding box center [71, 186] width 12 height 9
click at [124, 238] on link "Capital Improvement Plan" at bounding box center [167, 246] width 156 height 19
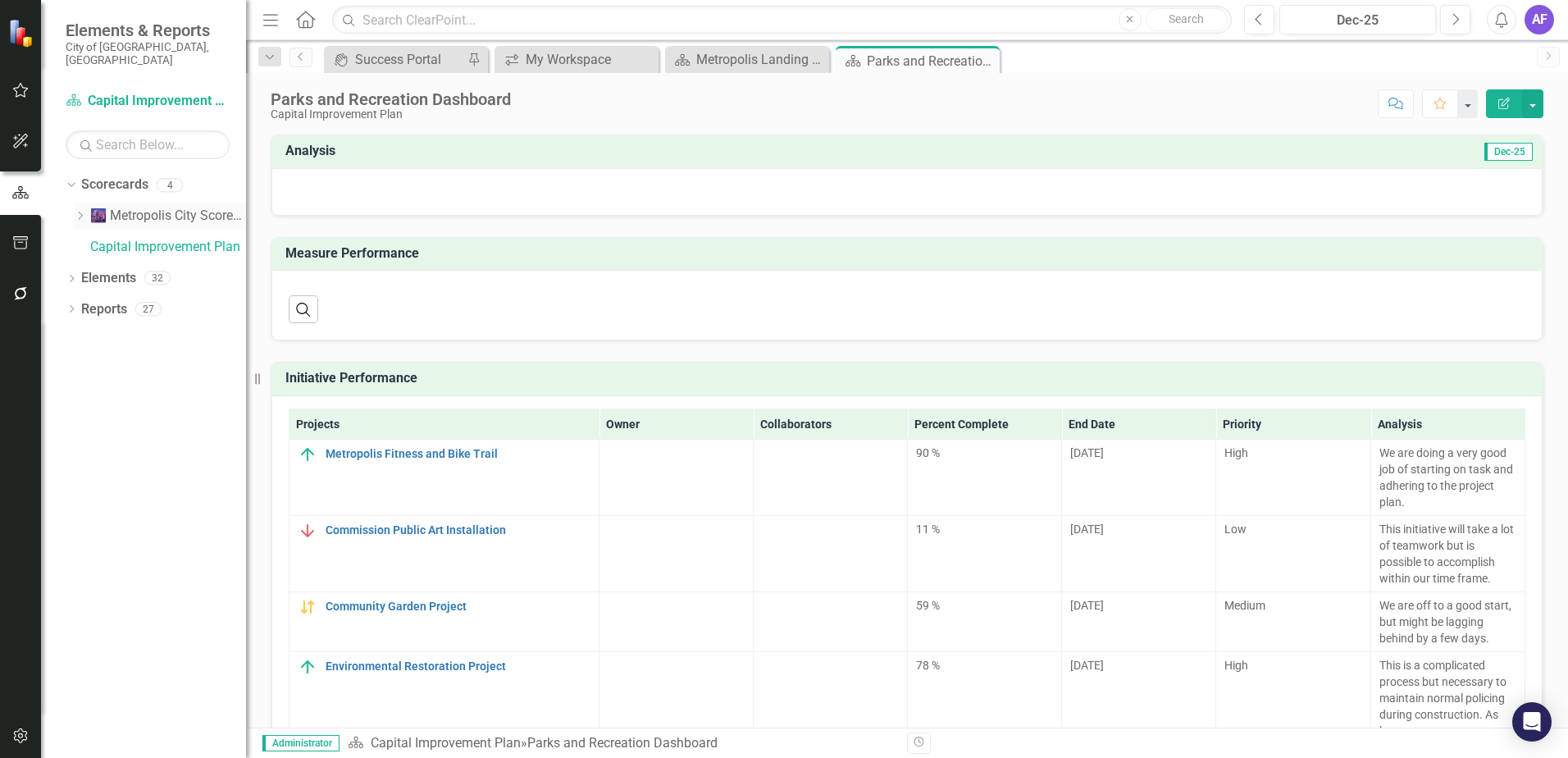
click at [125, 209] on link "🌆 Metropolis City Scorecard" at bounding box center [167, 215] width 156 height 19
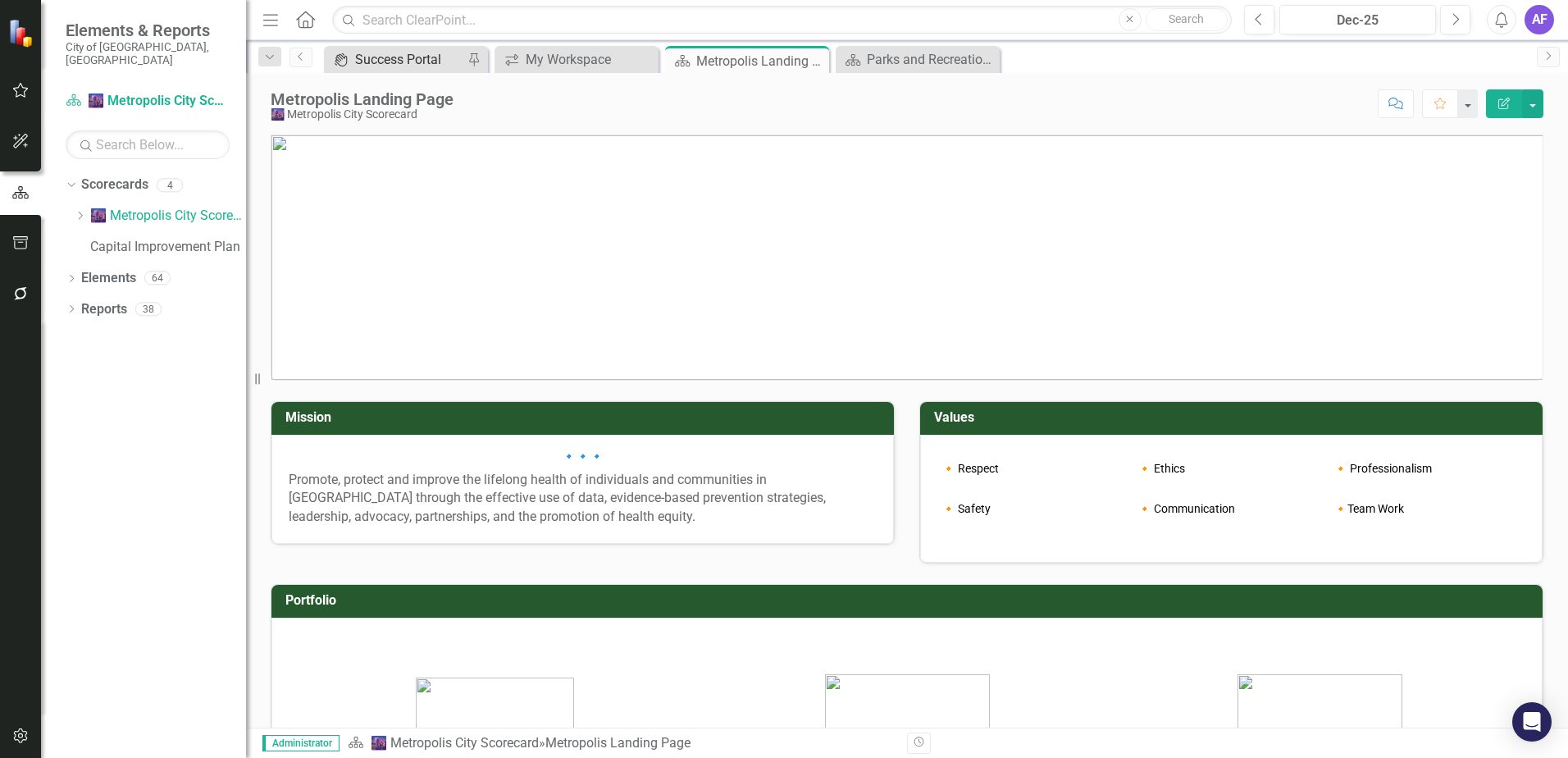
click at [425, 54] on div "Success Portal" at bounding box center [409, 59] width 109 height 21
